Goal: Complete application form

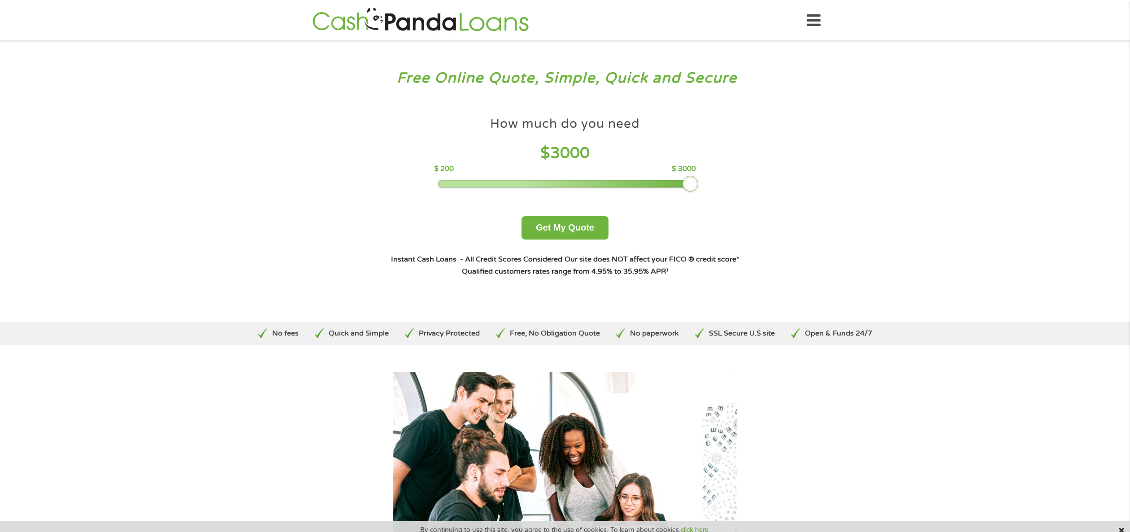
drag, startPoint x: 508, startPoint y: 186, endPoint x: 720, endPoint y: 182, distance: 212.1
click at [720, 182] on div "How much do you need $ 3000 $ 200 $ 3000 Get My Quote" at bounding box center [565, 178] width 349 height 124
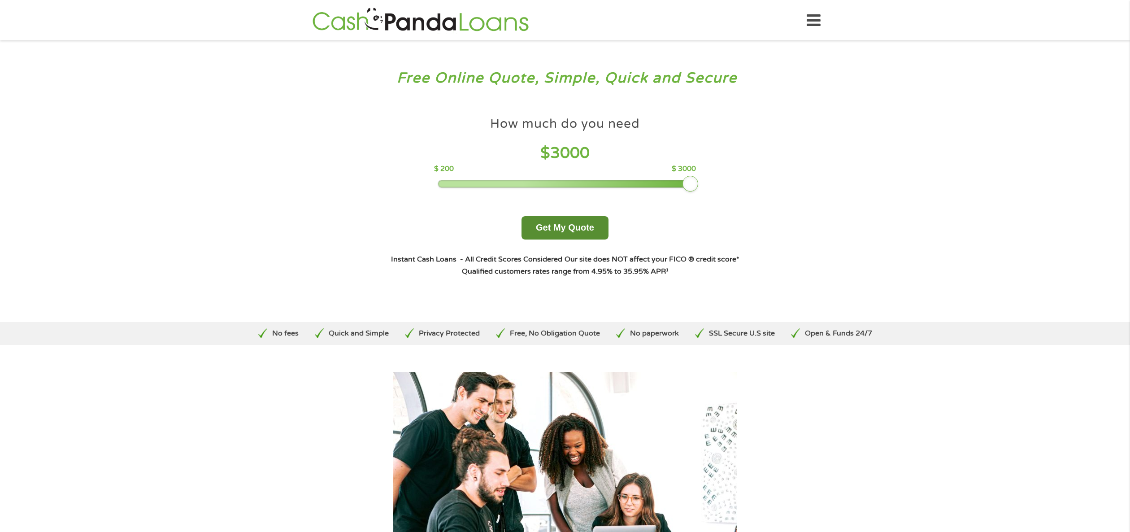
click at [568, 224] on button "Get My Quote" at bounding box center [564, 227] width 87 height 23
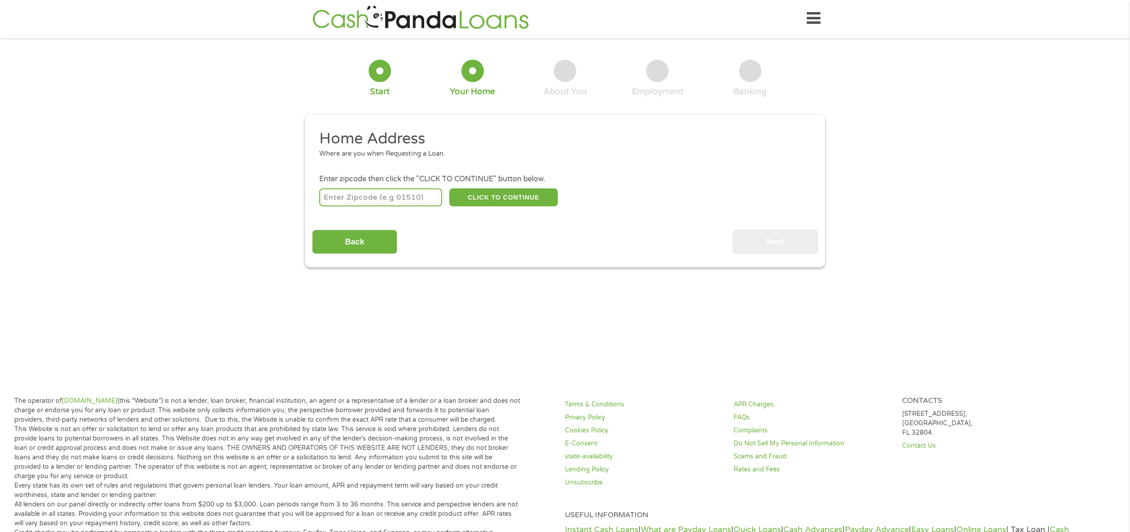
scroll to position [3, 0]
click at [397, 195] on input "number" at bounding box center [380, 197] width 123 height 18
type input "48532"
click at [532, 204] on button "CLICK TO CONTINUE" at bounding box center [503, 197] width 109 height 18
type input "48532"
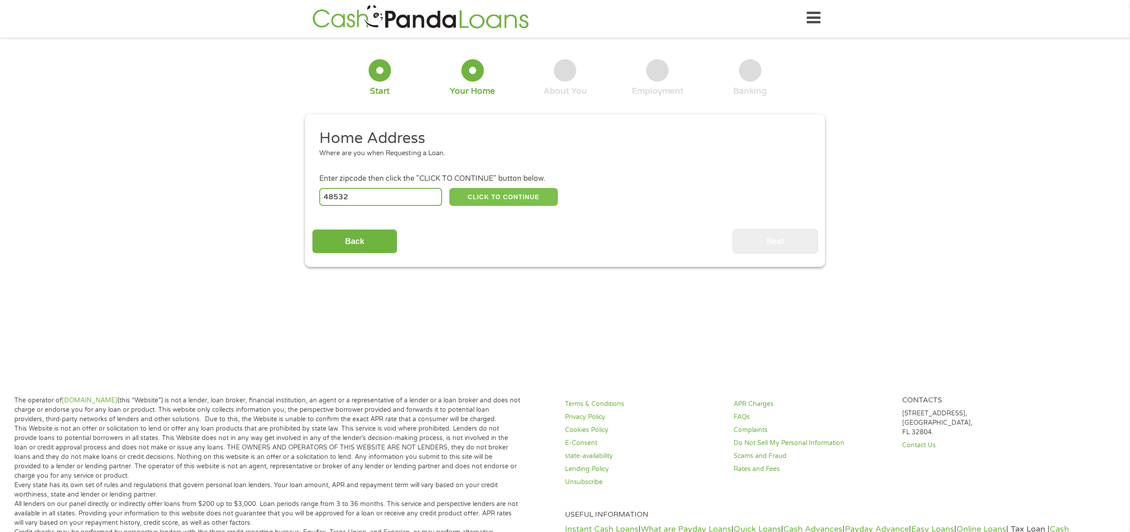
type input "Flint"
select select "Michigan"
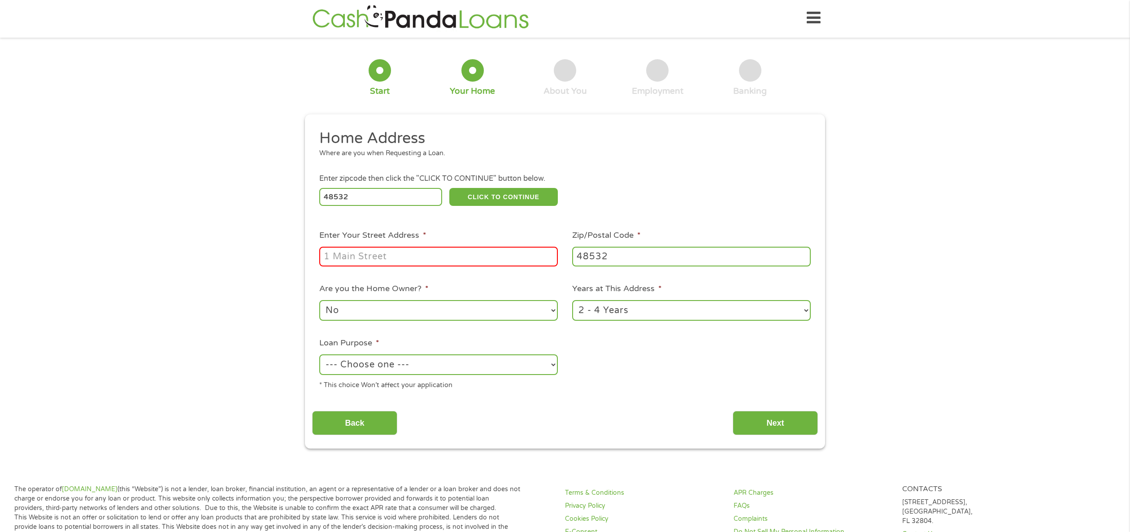
click at [452, 255] on input "Enter Your Street Address *" at bounding box center [438, 257] width 239 height 20
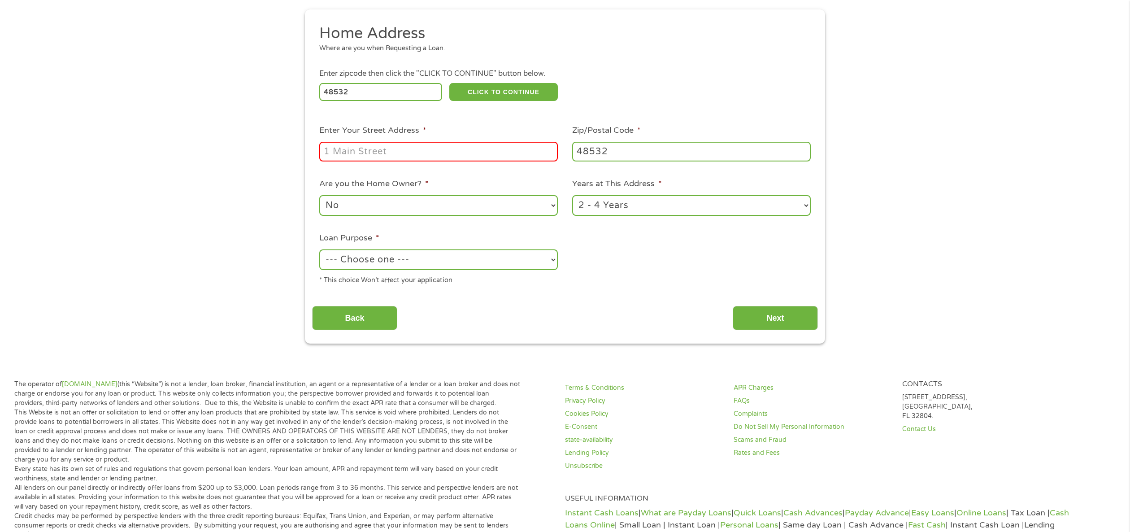
scroll to position [0, 0]
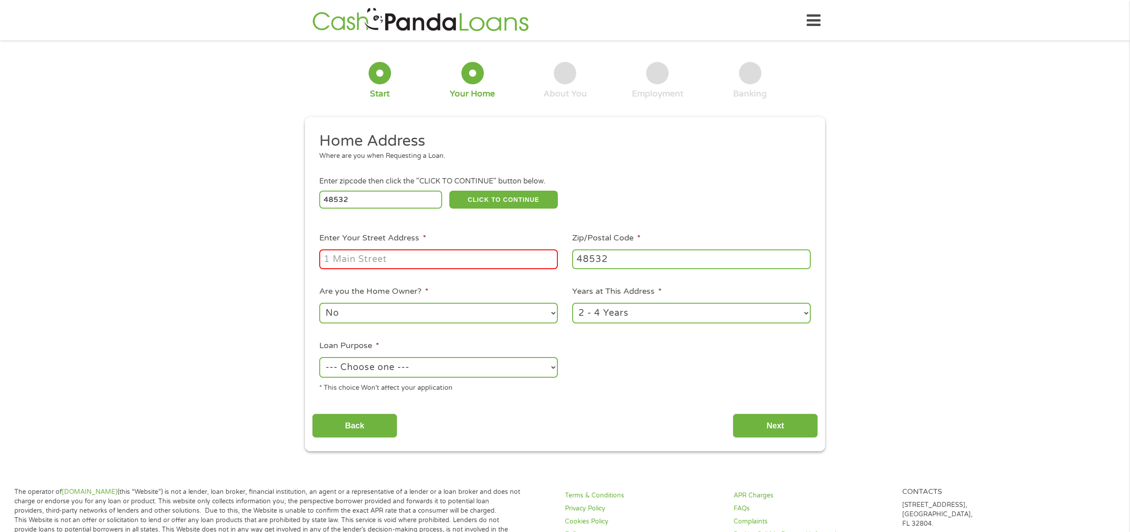
click at [409, 264] on input "Enter Your Street Address *" at bounding box center [438, 259] width 239 height 20
type input "1113 Houran St"
select select "yes"
click option "Yes" at bounding box center [0, 0] width 0 height 0
select select "60months"
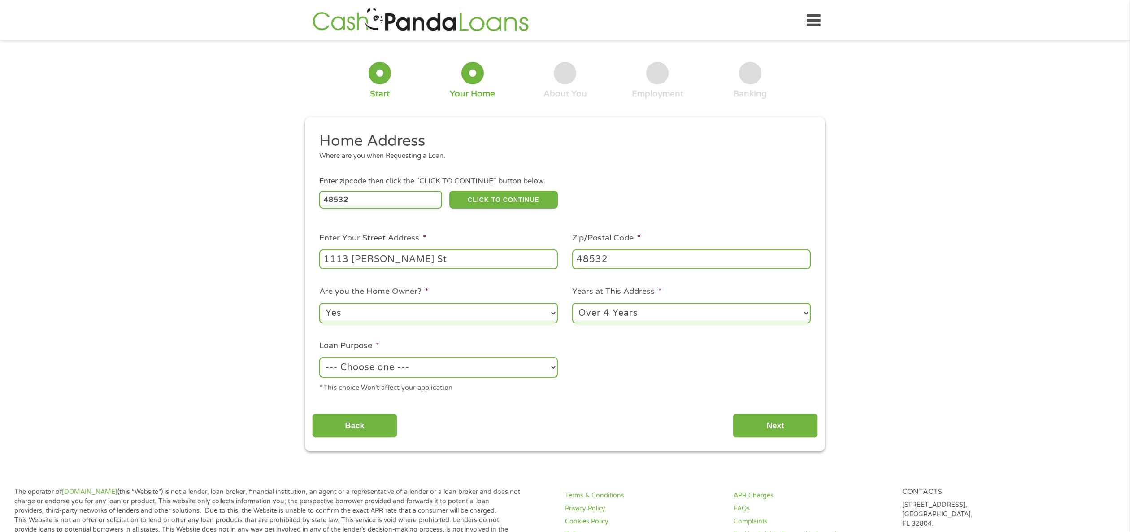
click option "Over 4 Years" at bounding box center [0, 0] width 0 height 0
select select "majorpurchase"
click option "Major Purchase" at bounding box center [0, 0] width 0 height 0
click at [761, 424] on input "Next" at bounding box center [775, 425] width 85 height 24
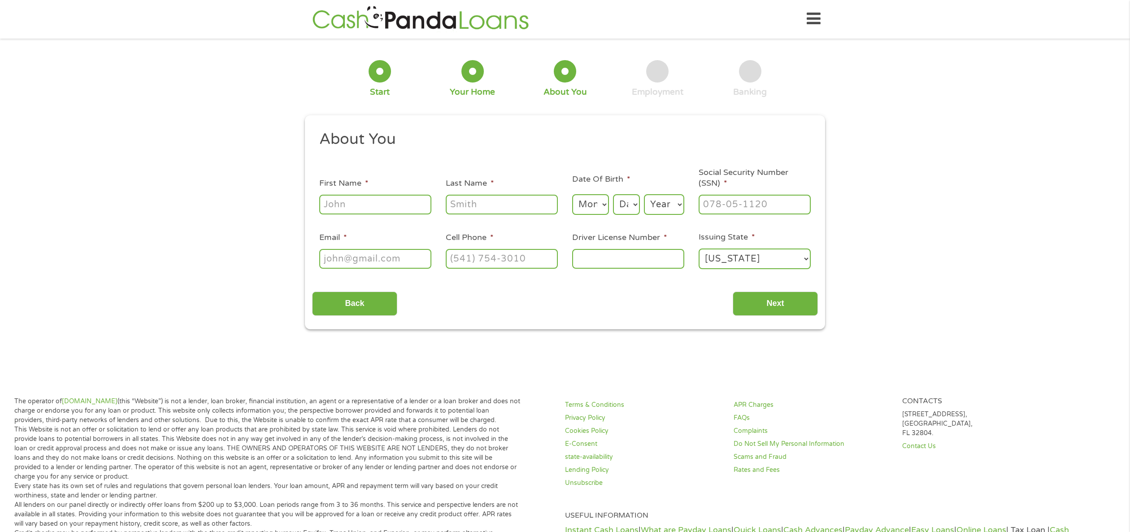
scroll to position [3, 0]
click at [325, 195] on input "First Name *" at bounding box center [375, 204] width 112 height 20
type input "Mary"
click at [469, 203] on input "Last Name *" at bounding box center [502, 204] width 112 height 20
type input "Cooper"
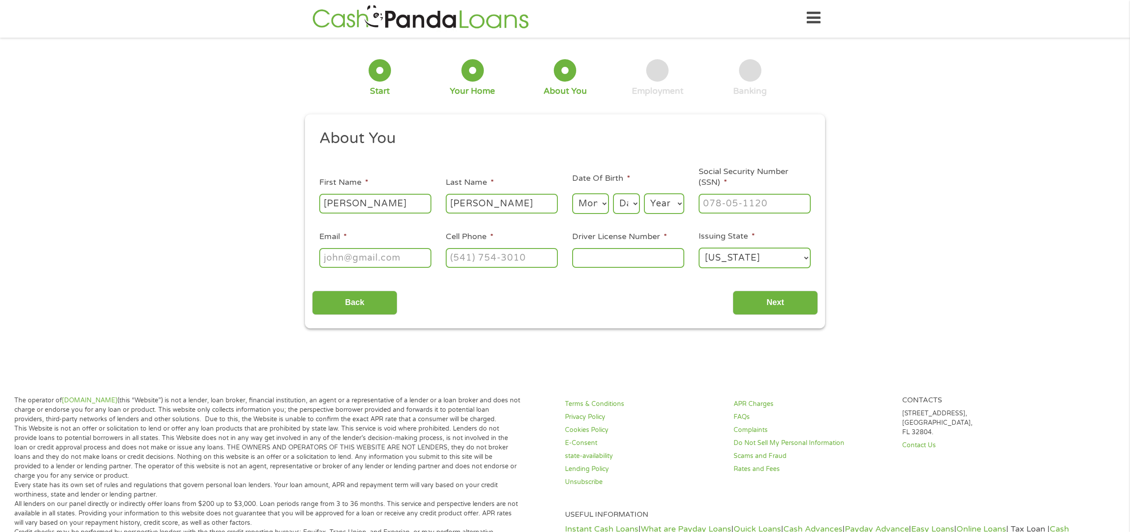
select select "8"
click option "8" at bounding box center [0, 0] width 0 height 0
select select "29"
click option "29" at bounding box center [0, 0] width 0 height 0
select select "1953"
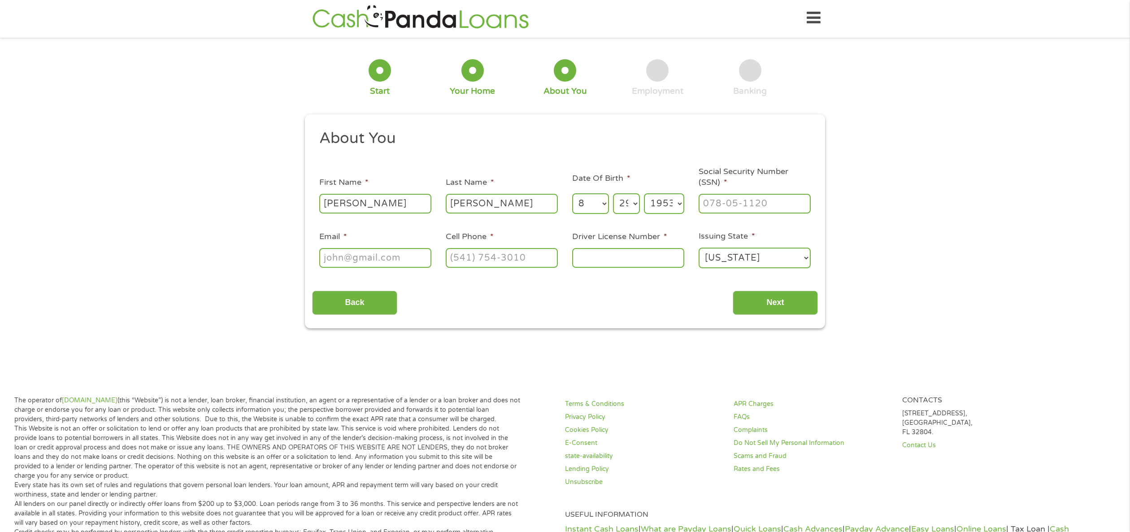
click option "1953" at bounding box center [0, 0] width 0 height 0
click at [721, 213] on input "___-__-____" at bounding box center [755, 204] width 112 height 20
type input "383-58-8699"
click at [385, 252] on input "Email *" at bounding box center [375, 258] width 112 height 20
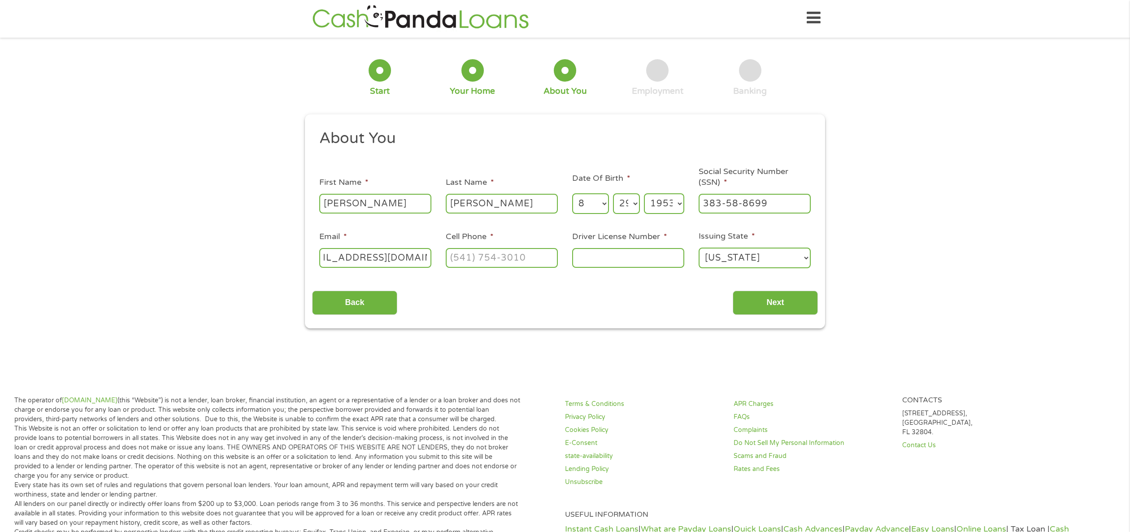
type input "ladycooper472@yahoo.com"
click at [463, 252] on input "(___) ___-____" at bounding box center [502, 258] width 112 height 20
type input "(810) 285-0780"
click at [581, 260] on input "Driver License Number *" at bounding box center [628, 258] width 112 height 20
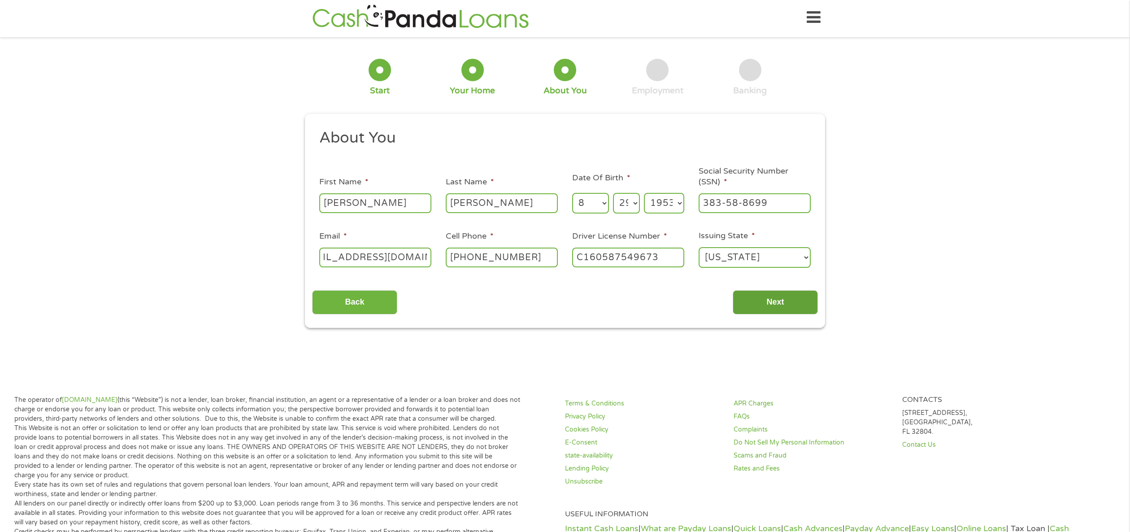
type input "C160587549673"
click at [769, 299] on input "Next" at bounding box center [775, 302] width 85 height 24
click at [768, 302] on input "Next" at bounding box center [775, 302] width 85 height 24
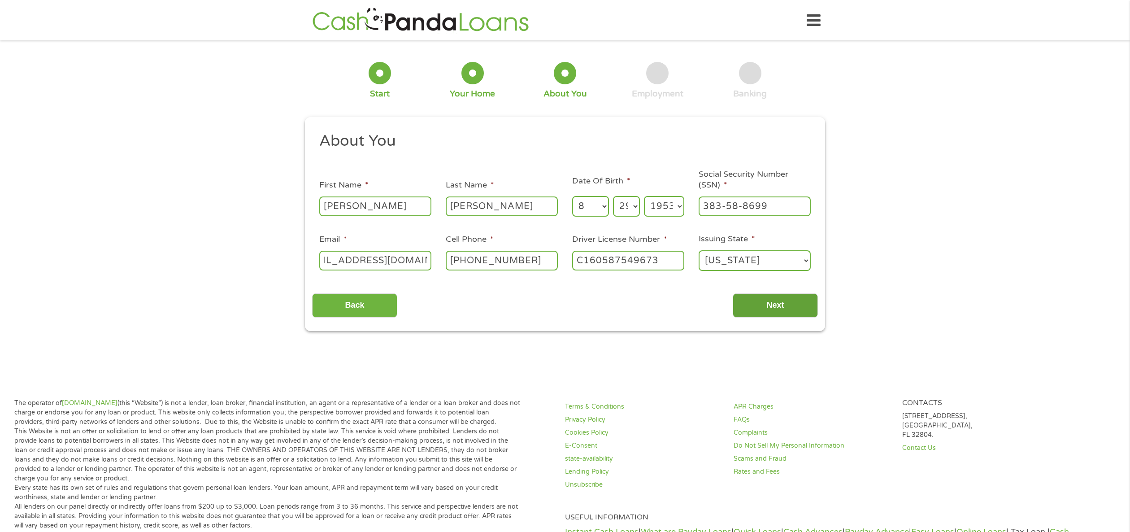
click at [775, 304] on input "Next" at bounding box center [775, 305] width 85 height 24
click at [784, 305] on input "Next" at bounding box center [775, 305] width 85 height 24
click at [779, 308] on input "Next" at bounding box center [775, 305] width 85 height 24
click at [791, 305] on input "Next" at bounding box center [775, 305] width 85 height 24
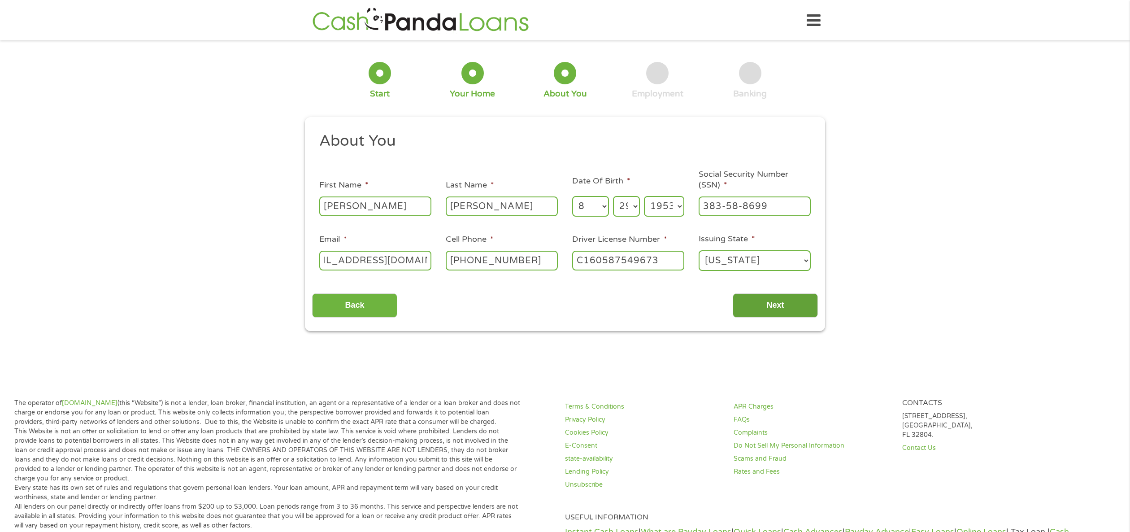
click at [770, 309] on input "Next" at bounding box center [775, 305] width 85 height 24
click at [359, 304] on input "Back" at bounding box center [354, 305] width 85 height 24
click at [365, 307] on input "Back" at bounding box center [354, 305] width 85 height 24
click at [762, 303] on input "Next" at bounding box center [775, 305] width 85 height 24
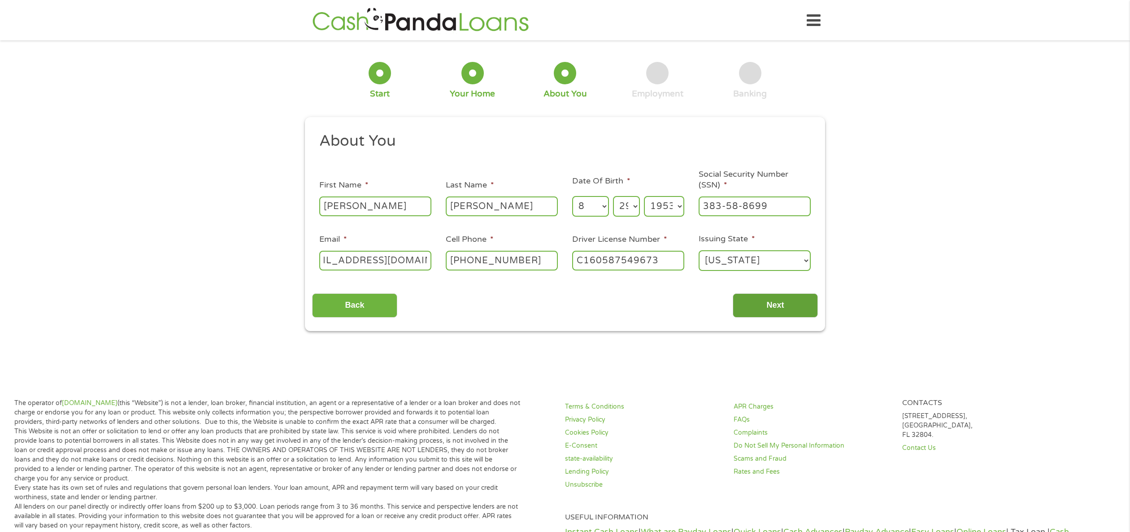
drag, startPoint x: 805, startPoint y: 304, endPoint x: 799, endPoint y: 304, distance: 6.3
click at [801, 304] on input "Next" at bounding box center [775, 305] width 85 height 24
click at [798, 304] on input "Next" at bounding box center [775, 305] width 85 height 24
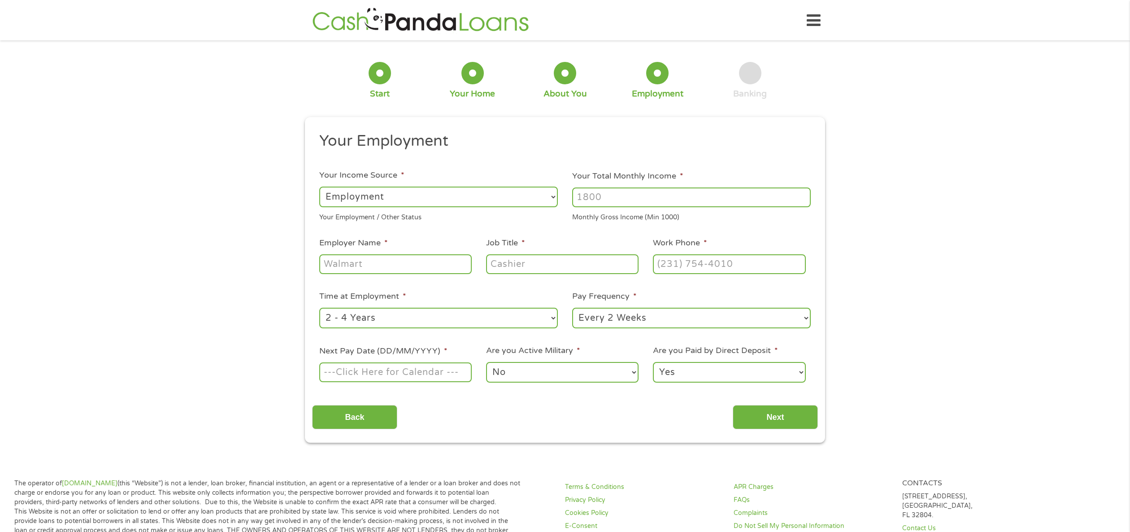
scroll to position [1, 0]
click at [798, 304] on li "Pay Frequency * --- Choose one --- Every 2 Weeks Every Week Monthly Semi-Monthly" at bounding box center [691, 309] width 253 height 40
select select "benefits"
click option "Benefits" at bounding box center [0, 0] width 0 height 0
type input "Other"
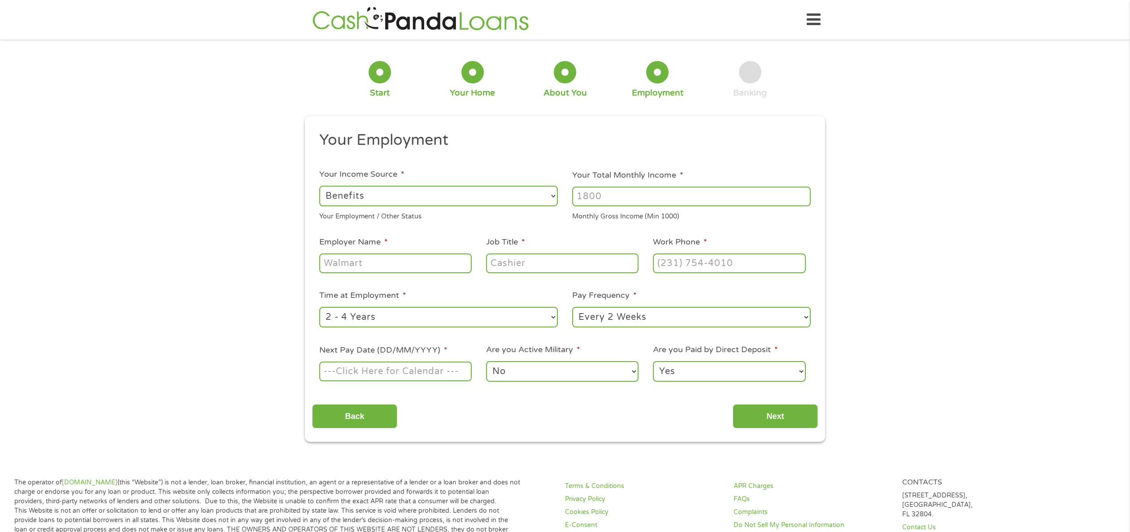
type input "(810) 285-0780"
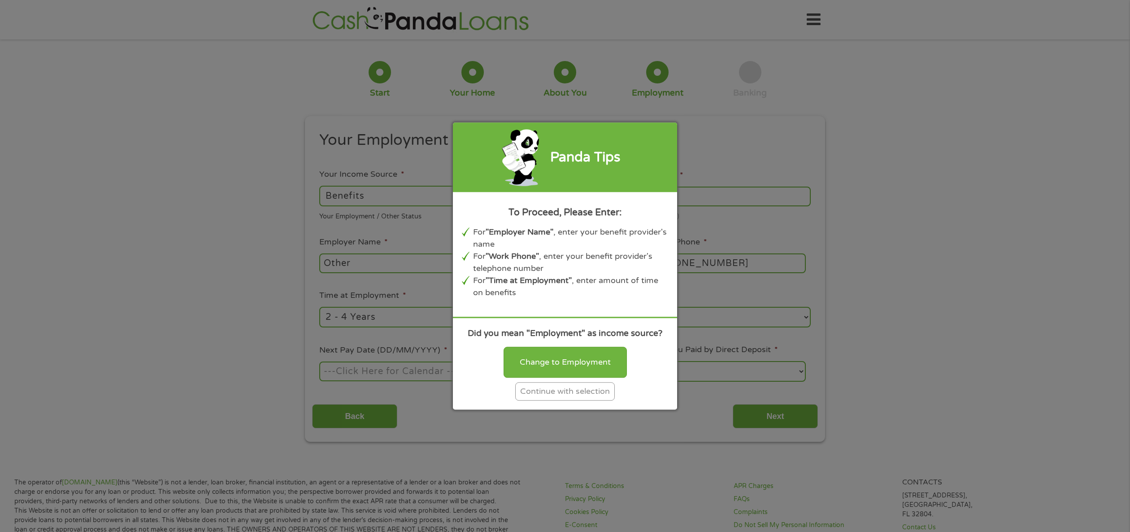
click at [547, 392] on div "Continue with selection" at bounding box center [565, 391] width 100 height 18
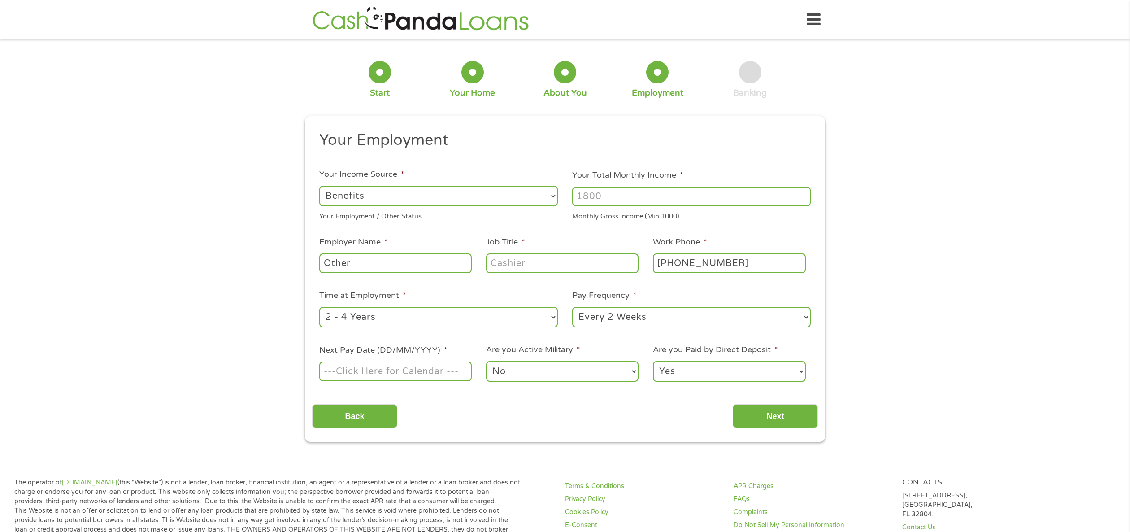
click at [606, 193] on input "Your Total Monthly Income *" at bounding box center [691, 197] width 239 height 20
type input "4800"
click at [492, 230] on ul "Your Employment Your Income Source * --- Choose one --- Employment Self Employe…" at bounding box center [565, 260] width 506 height 260
click at [431, 258] on input "Other" at bounding box center [395, 263] width 152 height 20
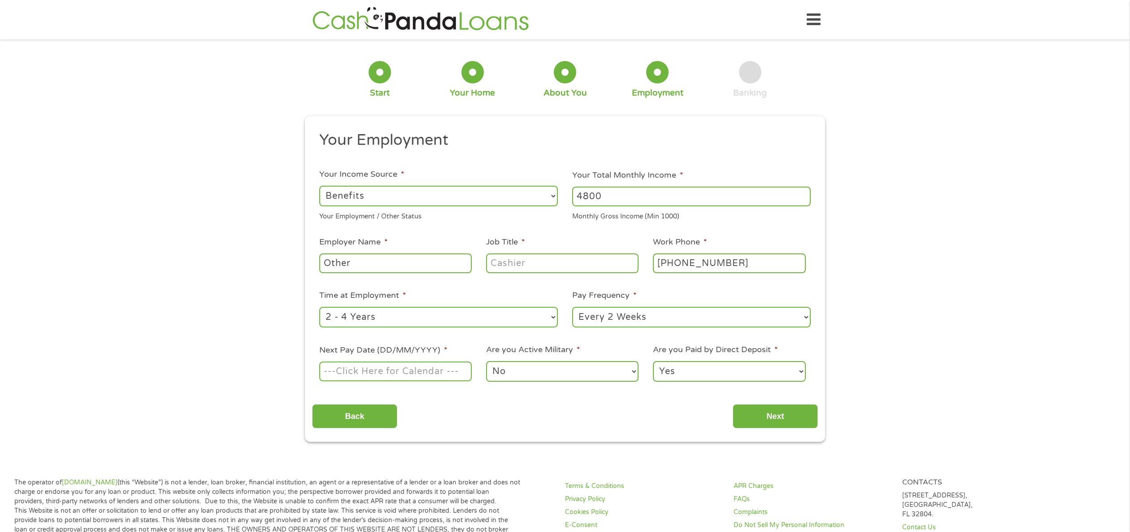
select select "60months"
click option "Over 4 Years" at bounding box center [0, 0] width 0 height 0
select select "monthly"
click option "Monthly" at bounding box center [0, 0] width 0 height 0
click at [378, 369] on input "Next Pay Date (DD/MM/YYYY) *" at bounding box center [395, 371] width 152 height 20
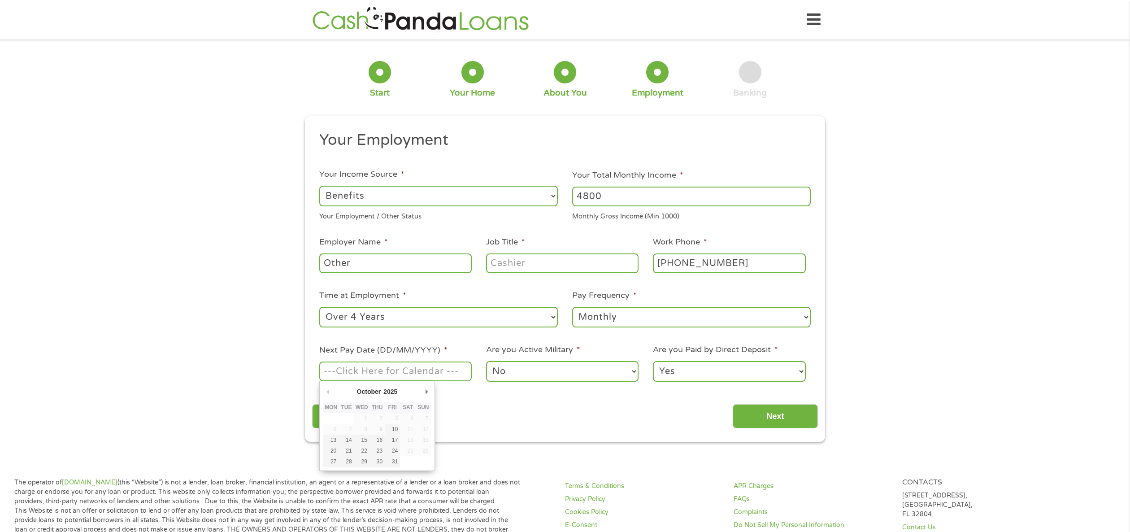
click at [431, 392] on div "October January February March April May June July August September October Nov…" at bounding box center [377, 426] width 116 height 90
type input "03/11/2025"
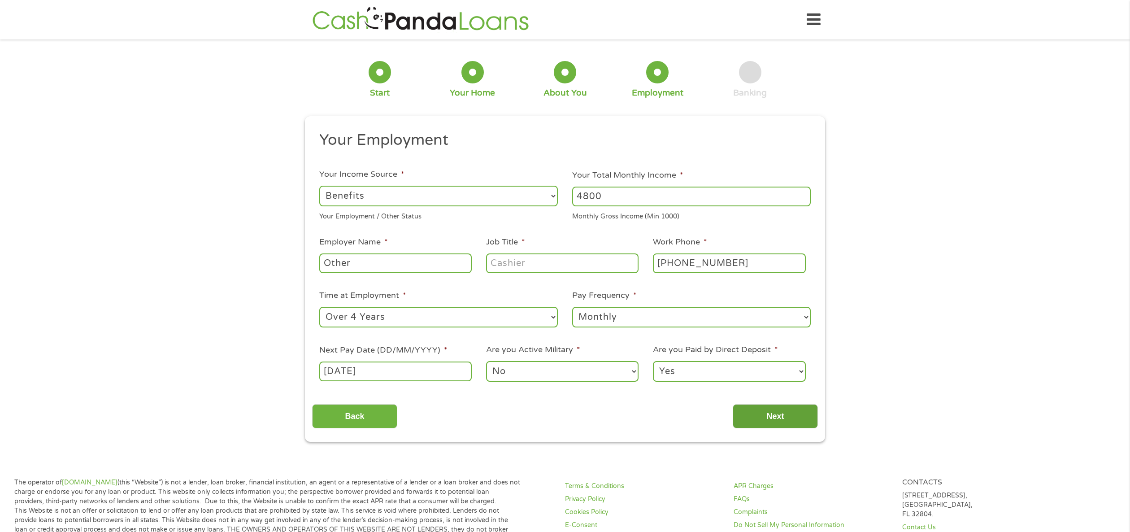
click at [786, 410] on input "Next" at bounding box center [775, 416] width 85 height 24
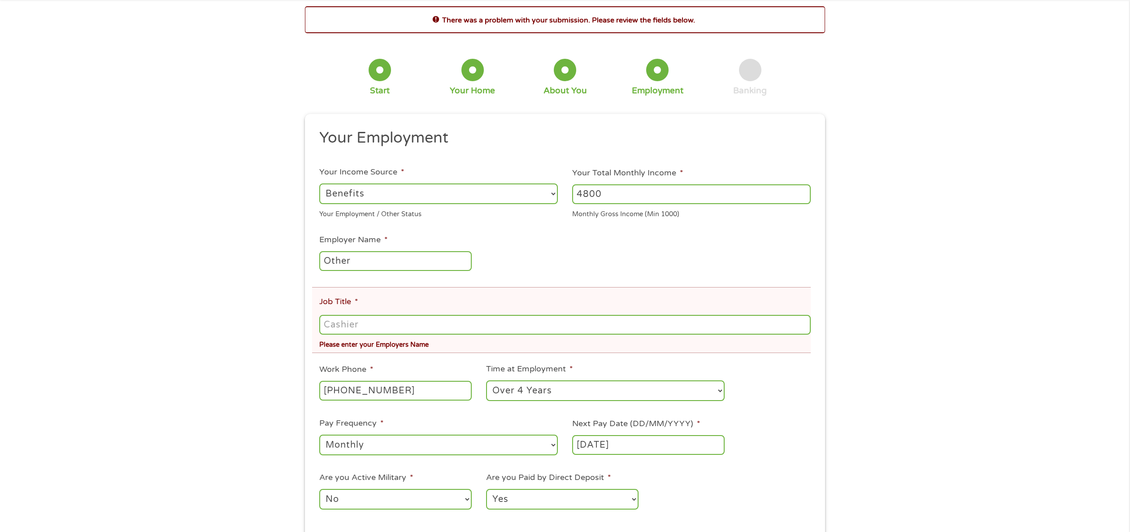
scroll to position [74, 0]
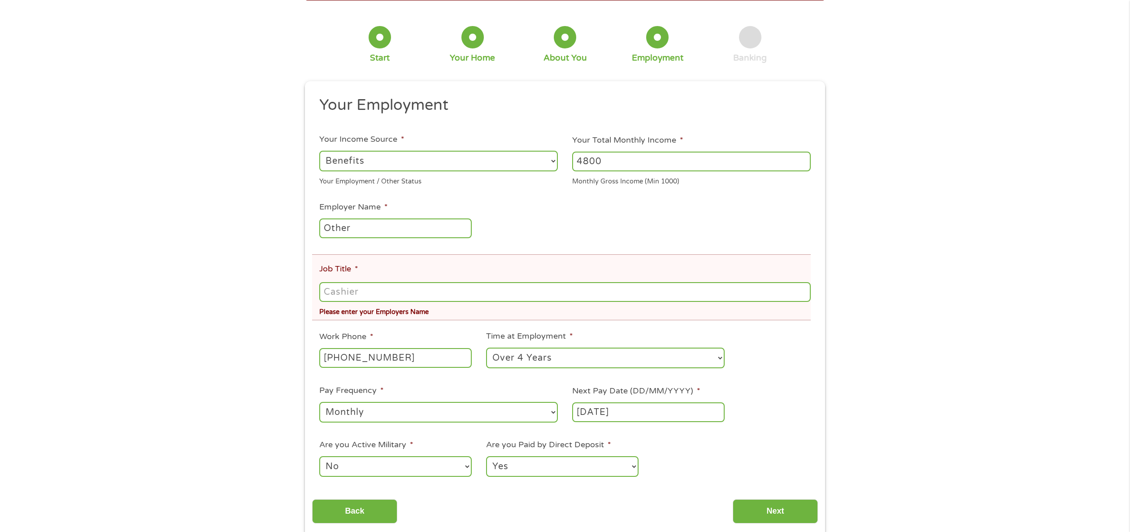
click at [499, 291] on input "Job Title *" at bounding box center [564, 292] width 491 height 20
type input "S"
type input "Retired"
click at [786, 339] on ul "Your Employment Your Income Source * --- Choose one --- Employment Self Employe…" at bounding box center [565, 291] width 506 height 390
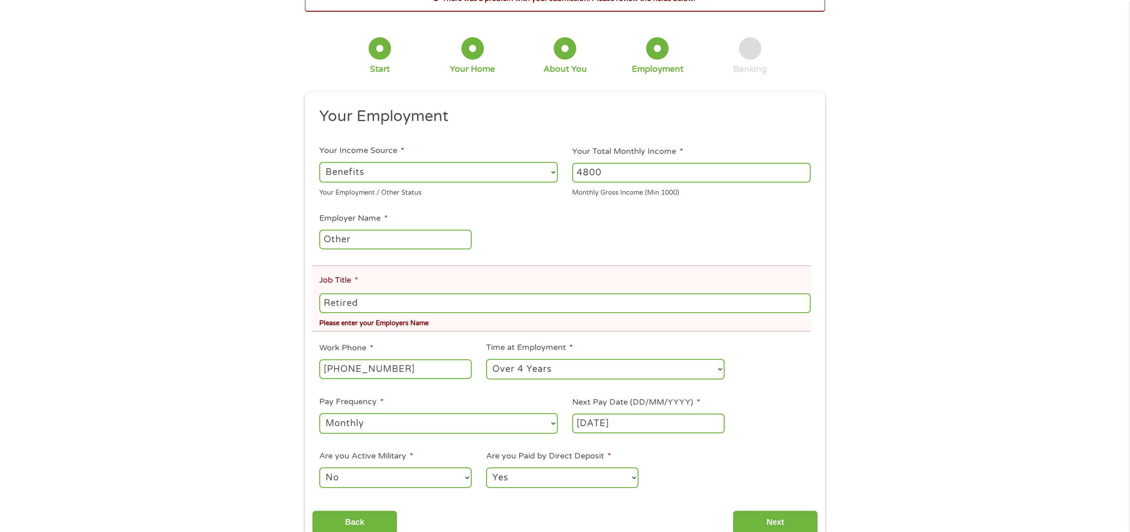
click at [773, 399] on ul "Your Employment Your Income Source * --- Choose one --- Employment Self Employe…" at bounding box center [565, 302] width 506 height 390
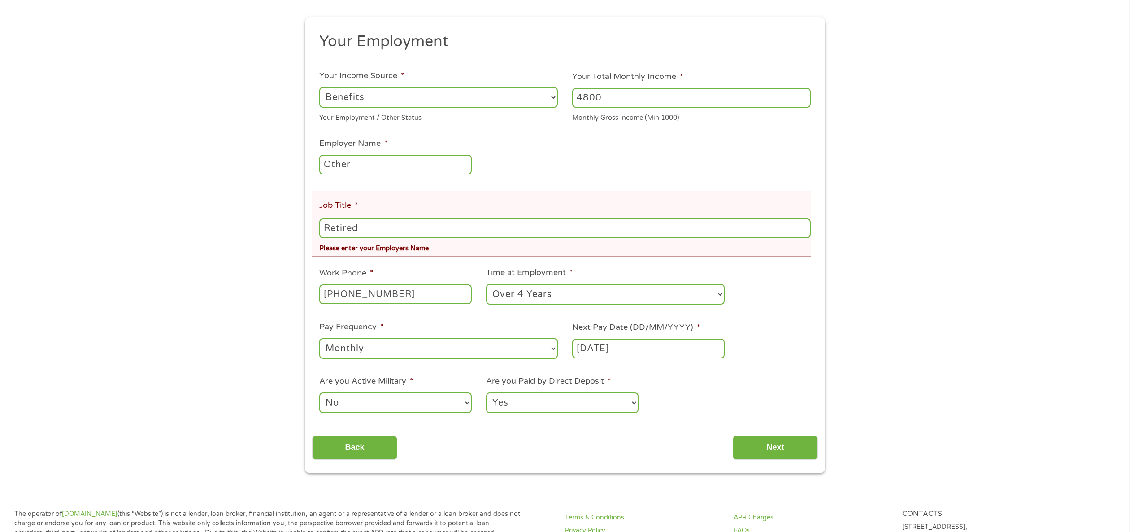
scroll to position [146, 0]
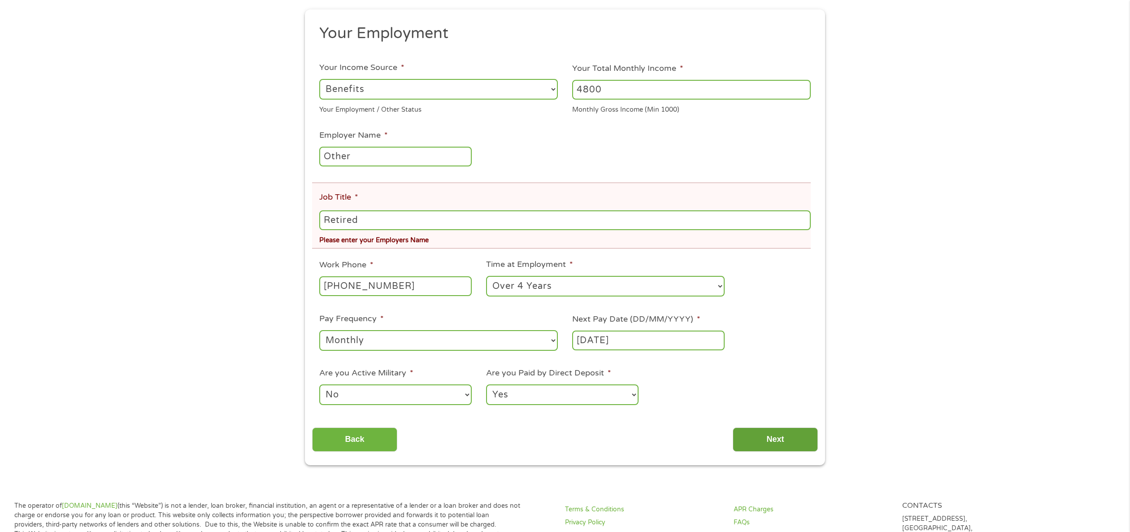
click at [776, 430] on input "Next" at bounding box center [775, 439] width 85 height 24
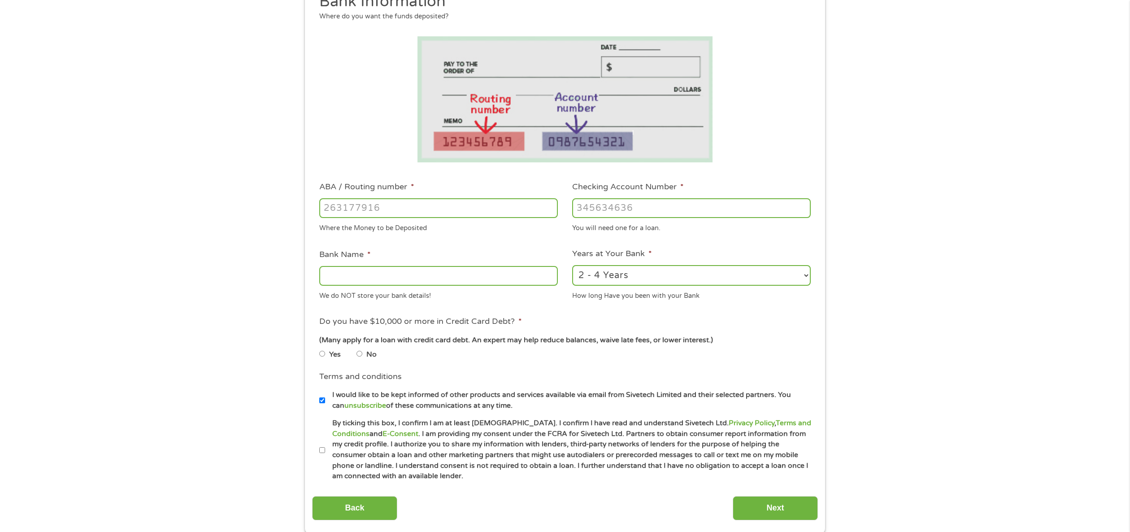
scroll to position [161, 0]
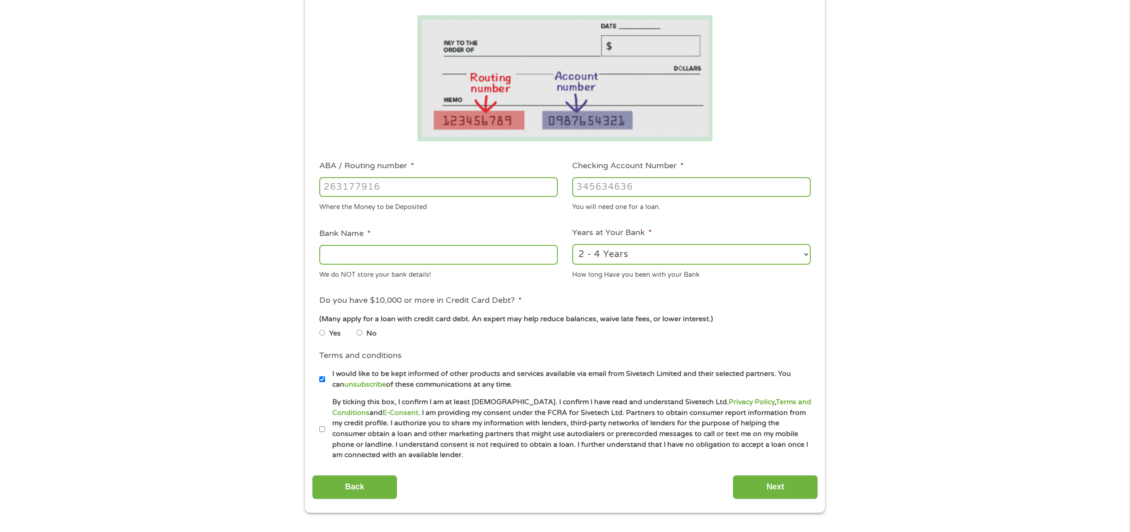
click at [361, 333] on input "No" at bounding box center [359, 333] width 6 height 6
radio input "true"
click at [414, 187] on input "ABA / Routing number *" at bounding box center [438, 187] width 239 height 20
select select "60months"
click option "Over 4 Years" at bounding box center [0, 0] width 0 height 0
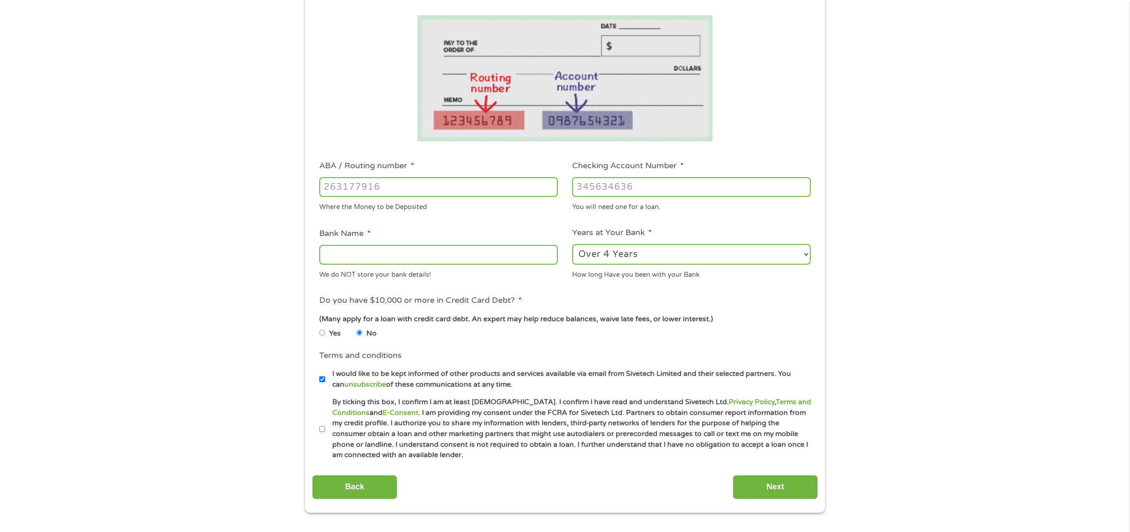
click at [440, 255] on input "Bank Name *" at bounding box center [438, 255] width 239 height 20
type input "Huntington Bank"
click at [342, 187] on input "ABA / Routing number *" at bounding box center [438, 187] width 239 height 20
type input "072403473"
type input "HUNTINGTON NATIONAL BANK"
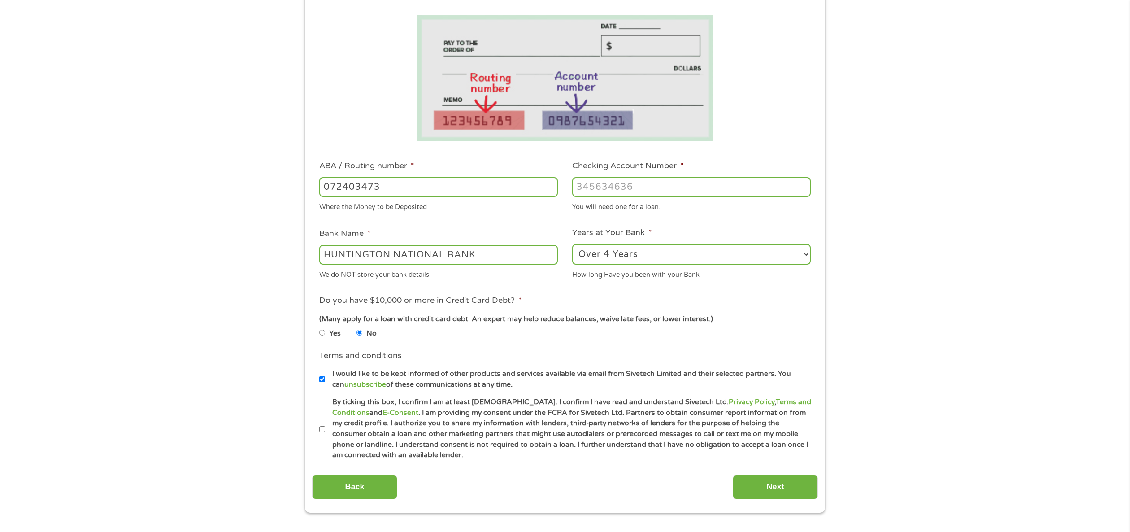
type input "072403473"
click at [618, 191] on input "Checking Account Number *" at bounding box center [691, 187] width 239 height 20
type input "03382869539"
click at [324, 378] on input "I would like to be kept informed of other products and services available via e…" at bounding box center [322, 379] width 6 height 6
checkbox input "false"
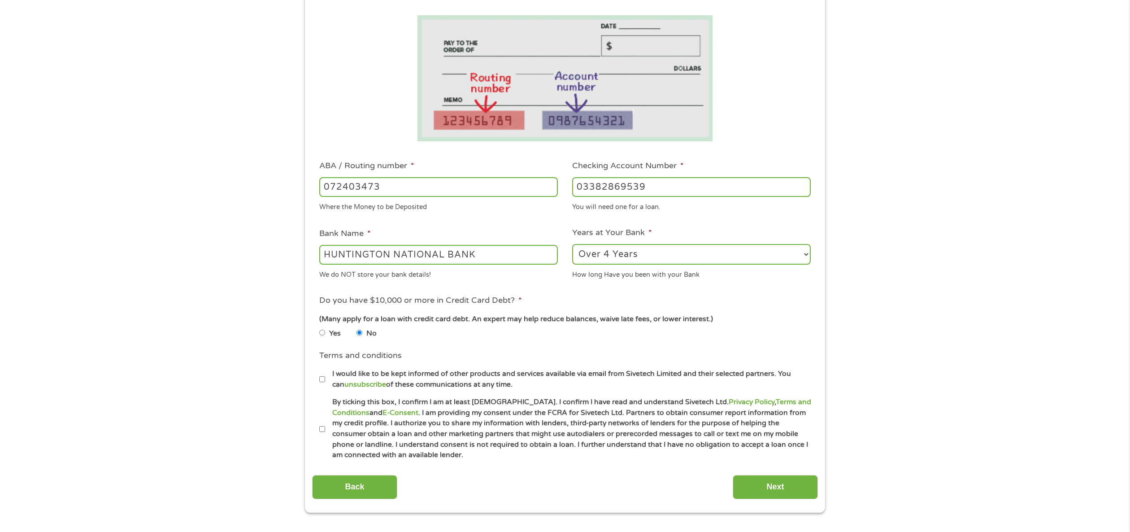
click at [323, 430] on input "By ticking this box, I confirm I am at least 18 years old. I confirm I have rea…" at bounding box center [322, 429] width 6 height 6
checkbox input "true"
click at [781, 481] on input "Next" at bounding box center [775, 487] width 85 height 24
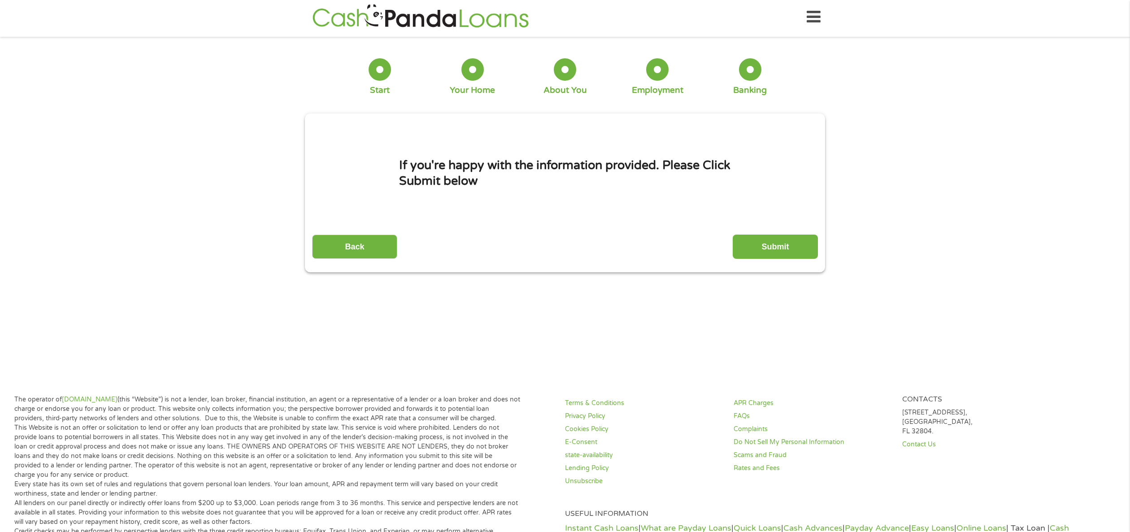
scroll to position [3, 0]
click at [782, 249] on input "Submit" at bounding box center [775, 247] width 85 height 24
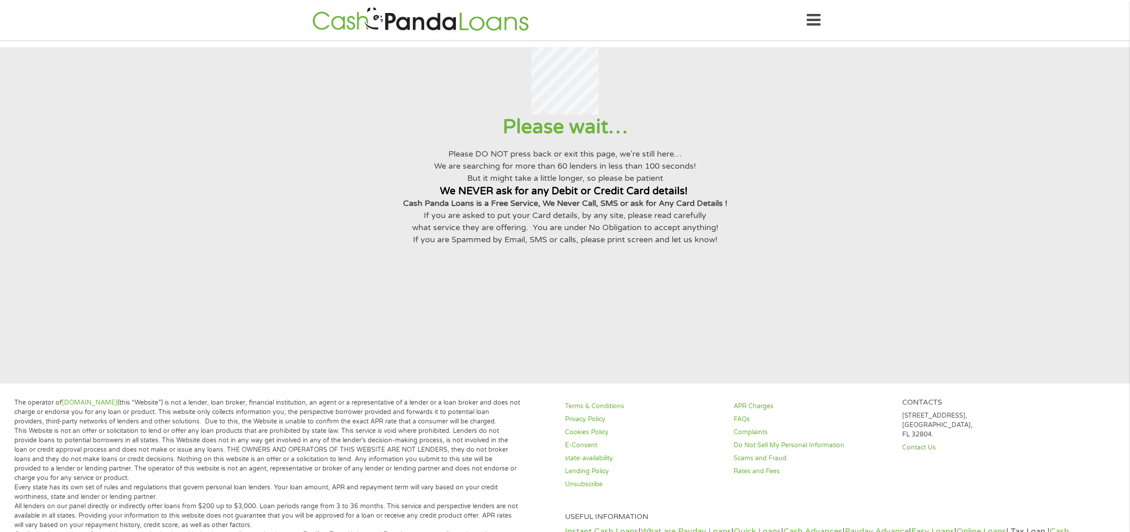
scroll to position [0, 0]
